Goal: Use online tool/utility: Utilize a website feature to perform a specific function

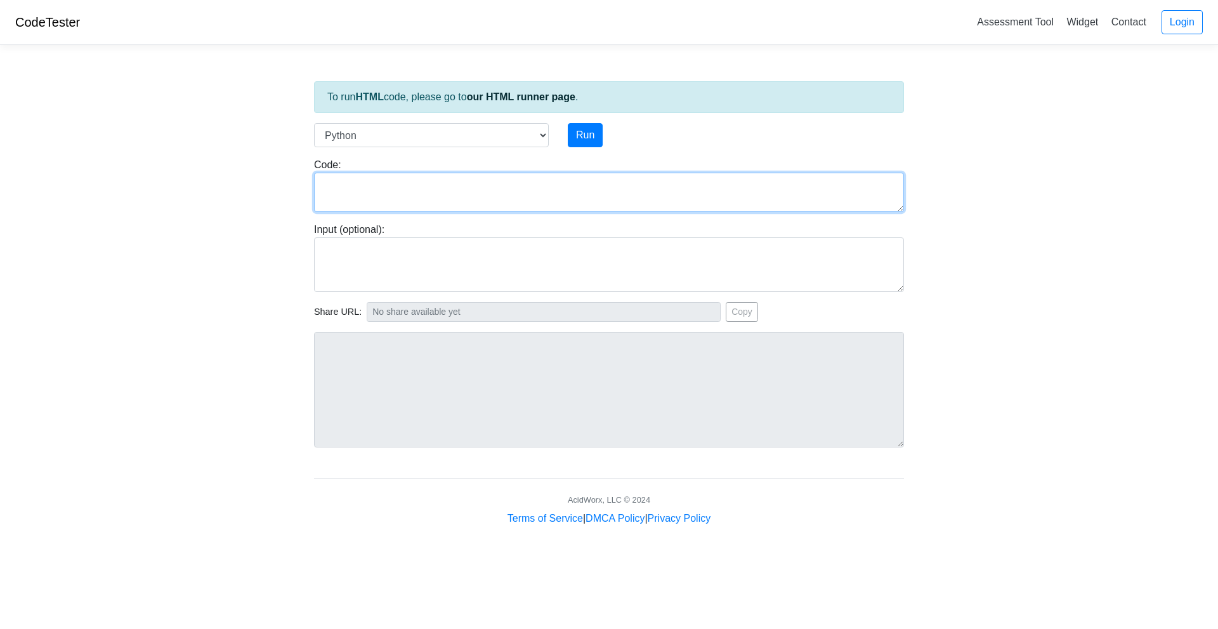
click at [459, 178] on textarea at bounding box center [609, 192] width 590 height 39
paste textarea "from PIL import Image, ImageDraw # Create a blank image with white background w…"
type textarea "from PIL import Image, ImageDraw # Create a blank image with white background w…"
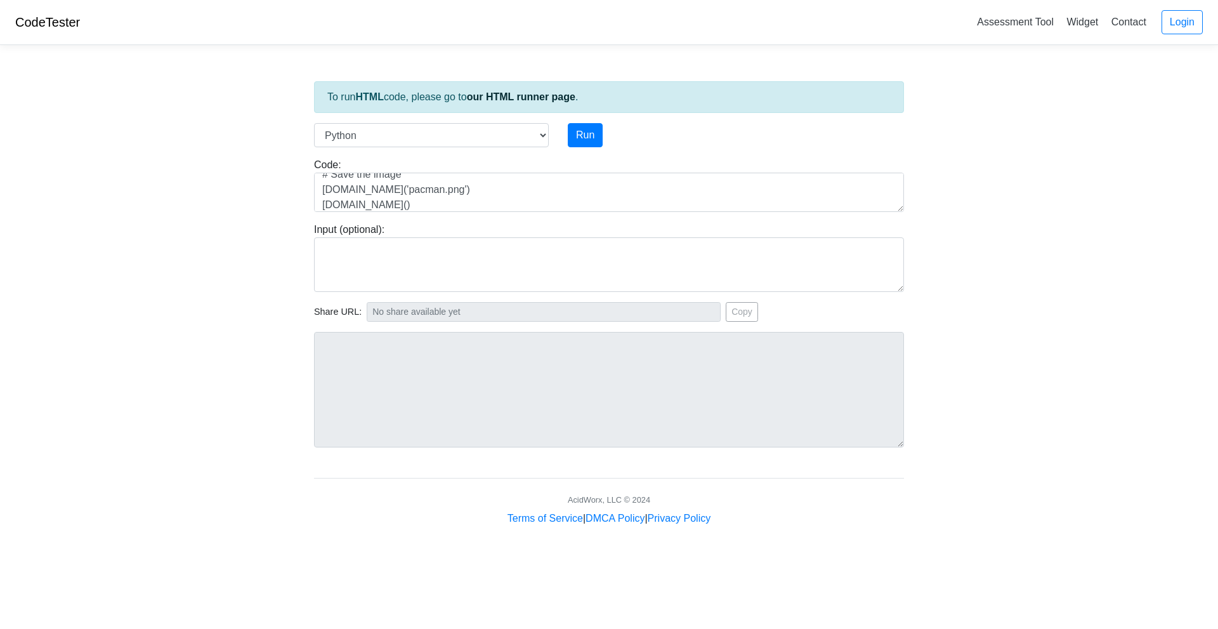
click at [567, 134] on div "Run" at bounding box center [634, 135] width 152 height 24
click at [577, 135] on button "Run" at bounding box center [585, 135] width 35 height 24
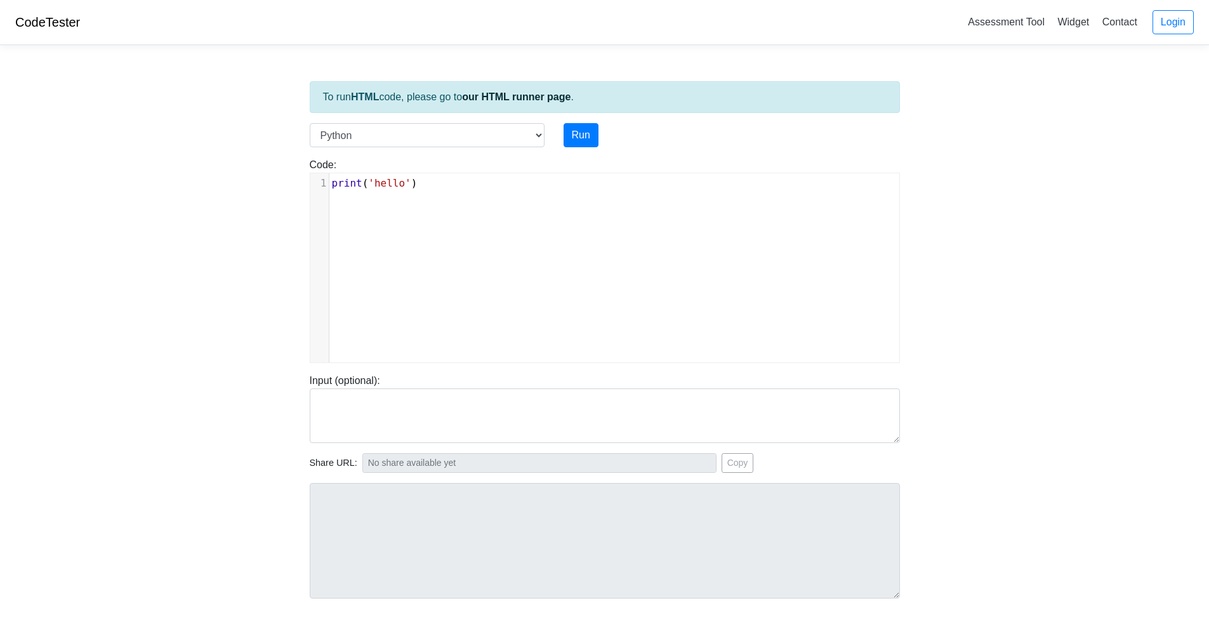
scroll to position [5, 0]
type textarea "print('hello')"
drag, startPoint x: 464, startPoint y: 178, endPoint x: 171, endPoint y: 175, distance: 293.8
click at [171, 175] on body "CodeTester Assessment Tool Widget Contact Login To run HTML code, please go to …" at bounding box center [604, 338] width 1209 height 677
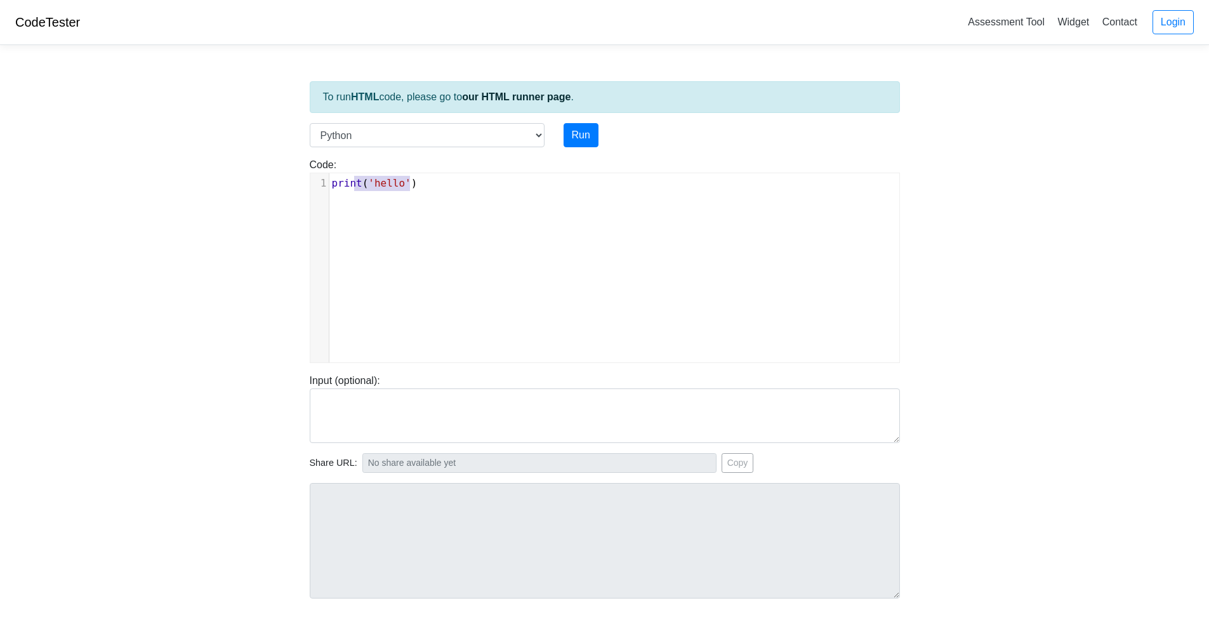
type textarea "print('hello')"
drag, startPoint x: 463, startPoint y: 184, endPoint x: 328, endPoint y: 187, distance: 134.5
click at [329, 187] on div "1 print ( 'hello' )" at bounding box center [618, 183] width 579 height 15
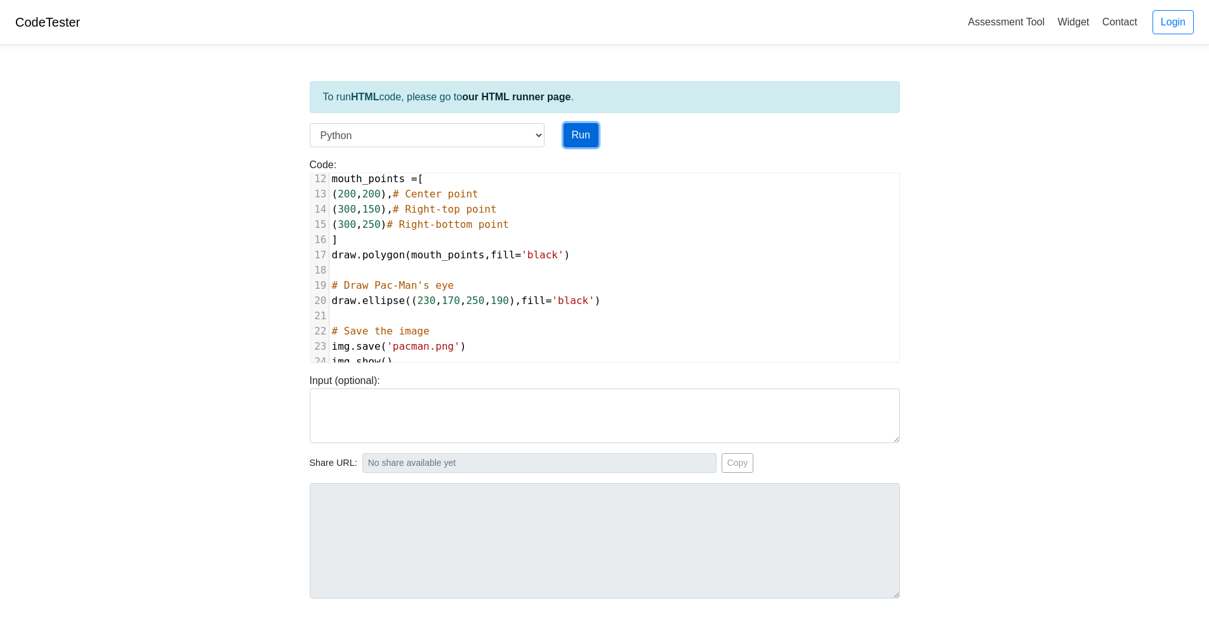
click at [581, 140] on button "Run" at bounding box center [580, 135] width 35 height 24
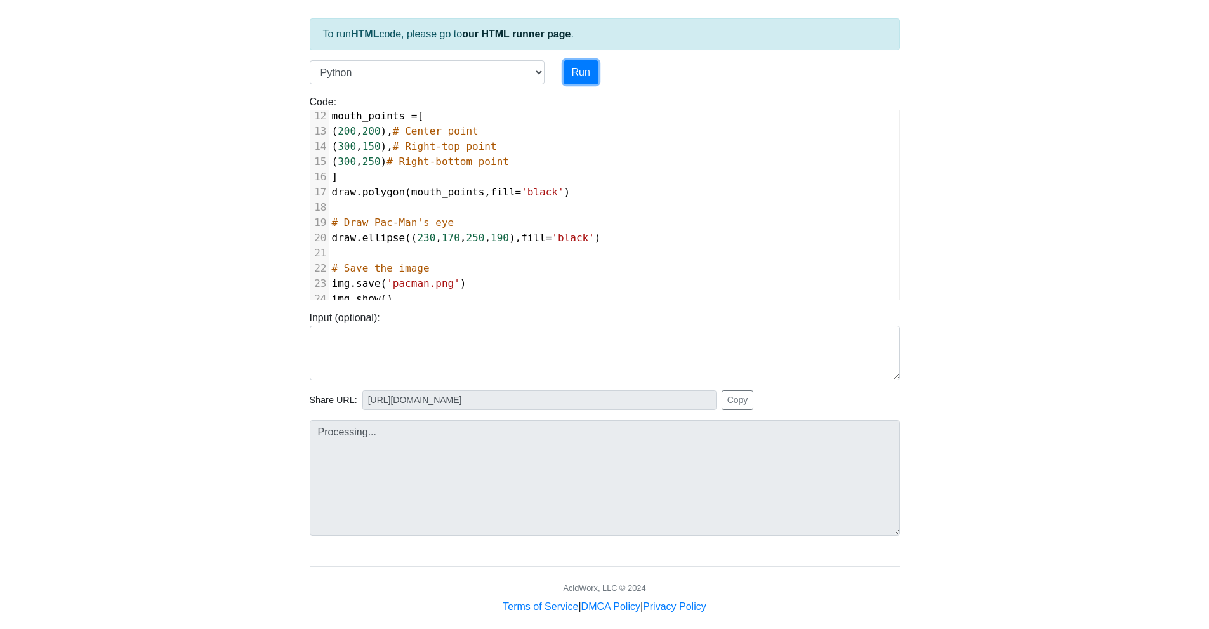
scroll to position [63, 0]
click at [577, 75] on button "Run" at bounding box center [580, 72] width 35 height 24
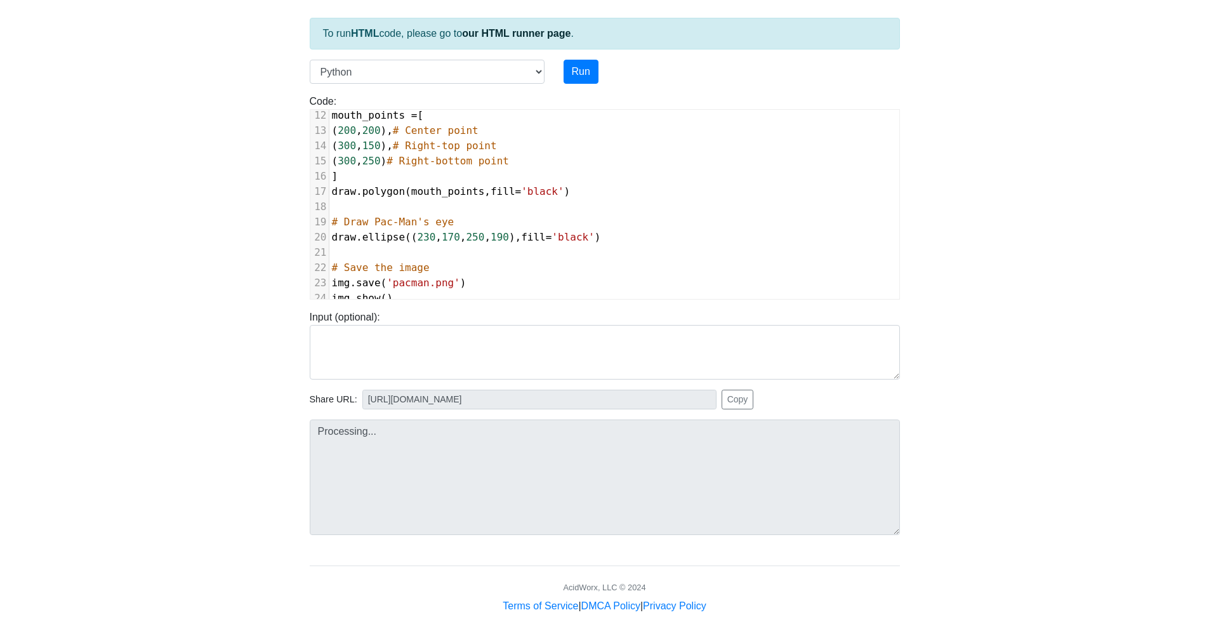
click at [160, 124] on body "CodeTester Assessment Tool Widget Contact Login To run HTML code, please go to …" at bounding box center [604, 275] width 1209 height 677
click at [526, 76] on select "C C++ Go Java Javascript Python Ruby" at bounding box center [427, 72] width 235 height 24
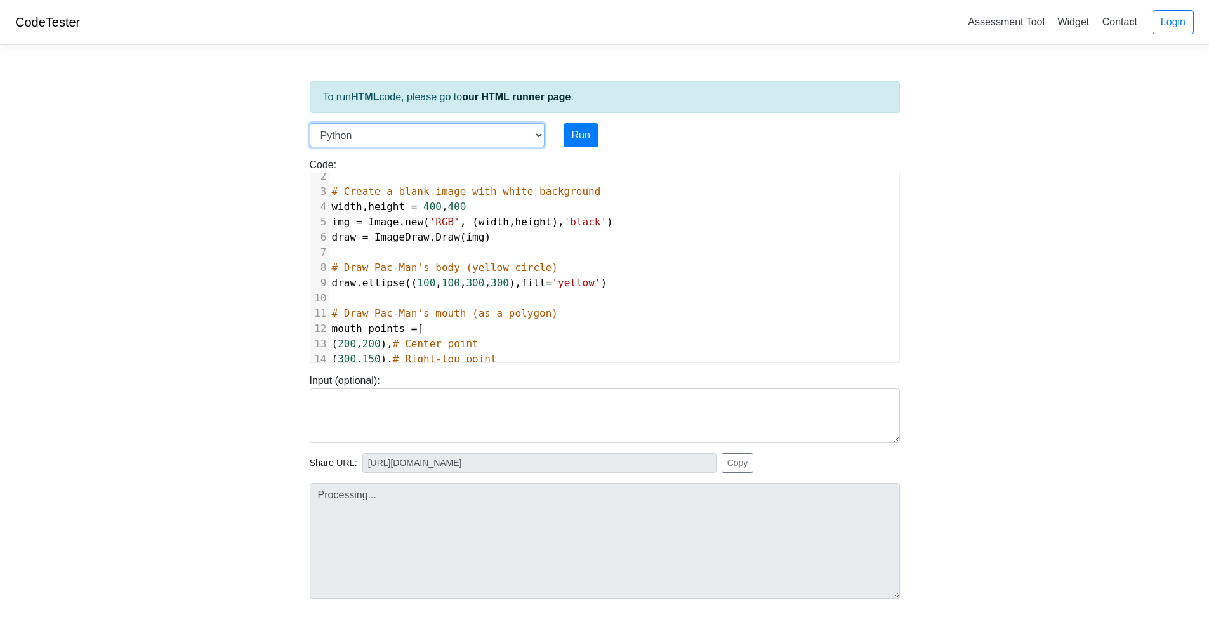
scroll to position [0, 0]
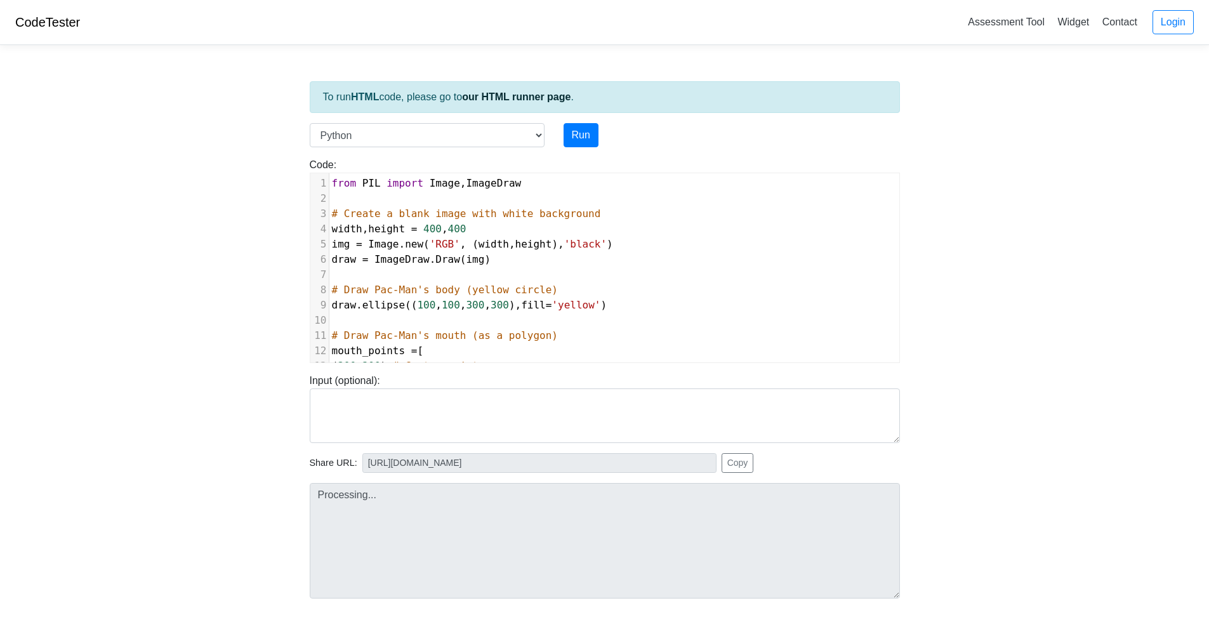
click at [452, 357] on pre "mouth_points = [" at bounding box center [614, 350] width 570 height 15
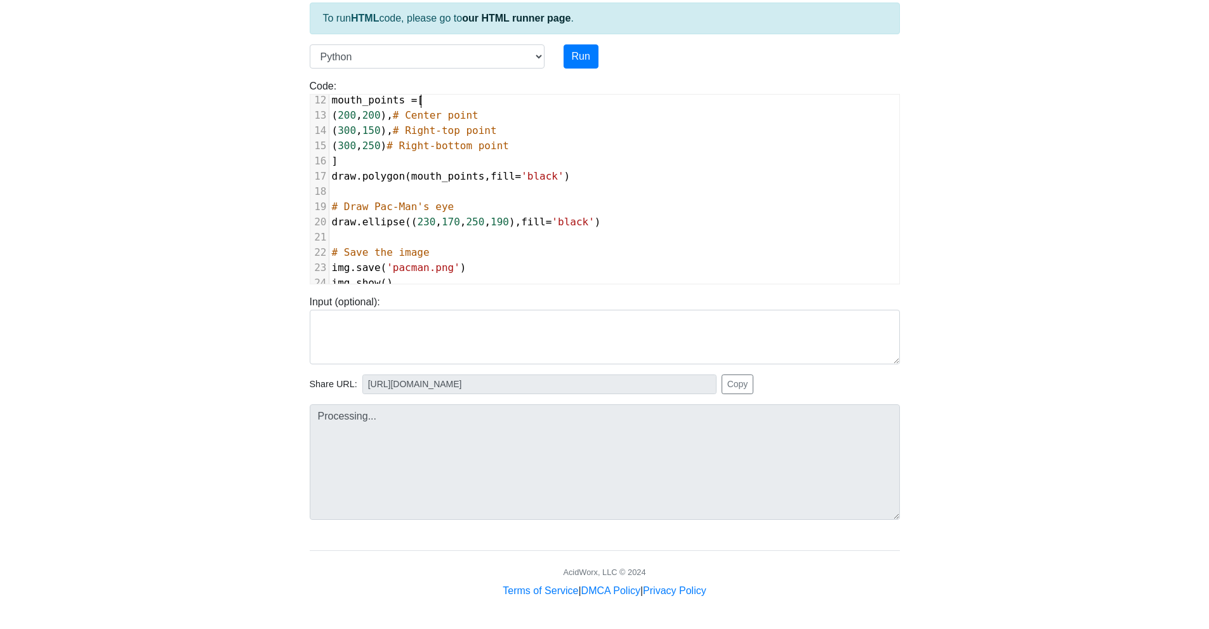
type input "https://codetester.io/runner?s=59zJdD1Qlj"
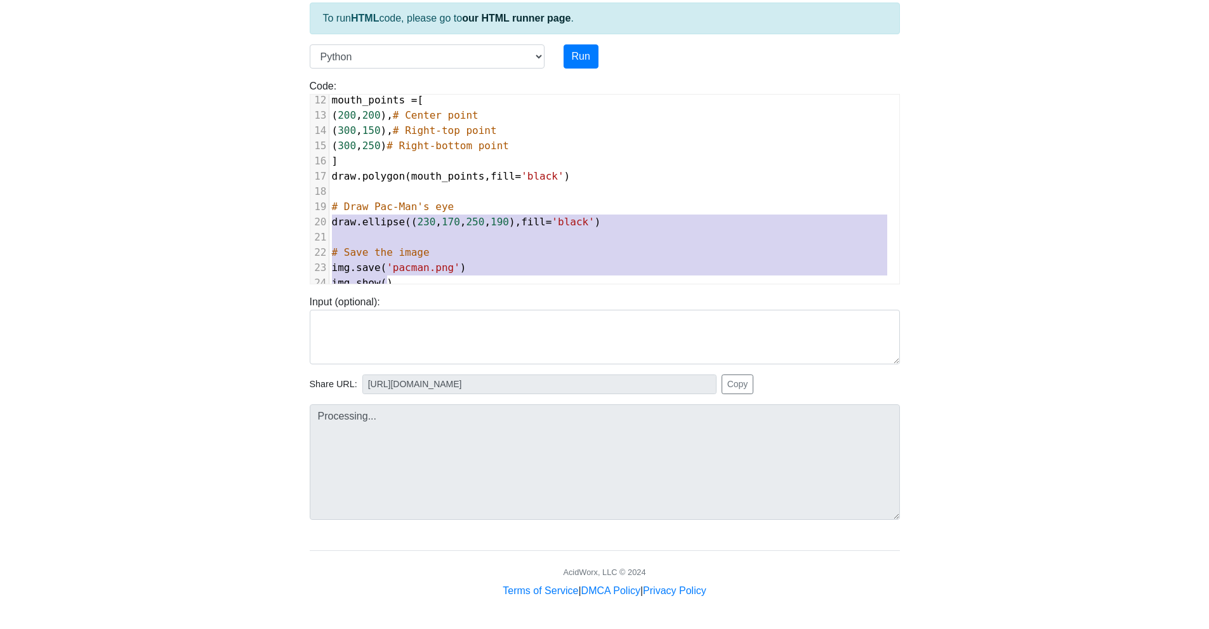
type textarea "# Save the image img.save('pacman.png') img.show()"
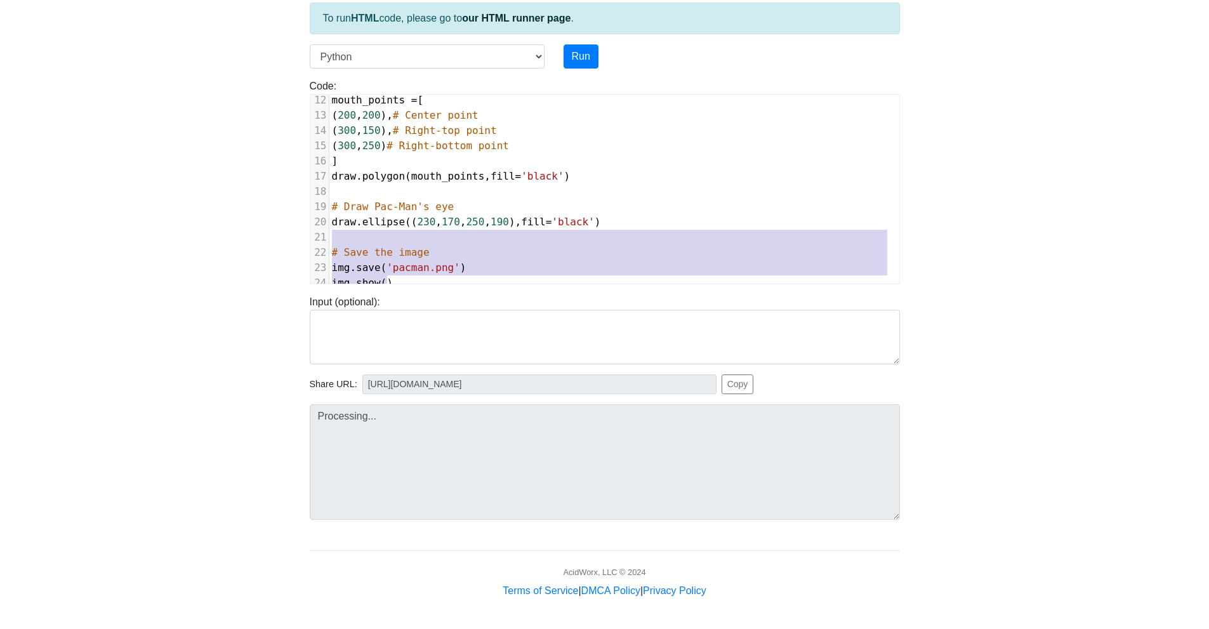
drag, startPoint x: 463, startPoint y: 273, endPoint x: 298, endPoint y: 225, distance: 171.3
click at [298, 225] on body "CodeTester Assessment Tool Widget Contact Login To run HTML code, please go to …" at bounding box center [604, 259] width 1209 height 677
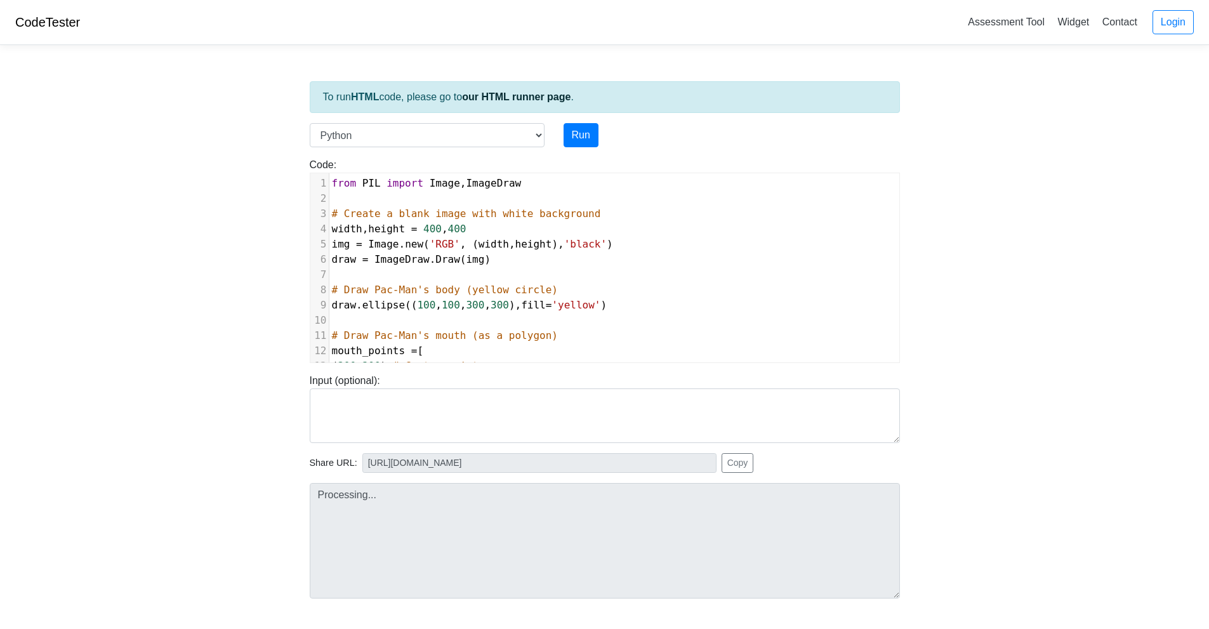
type input "https://codetester.io/runner?s=gVXBBROeXQ"
